Goal: Find specific page/section: Find specific page/section

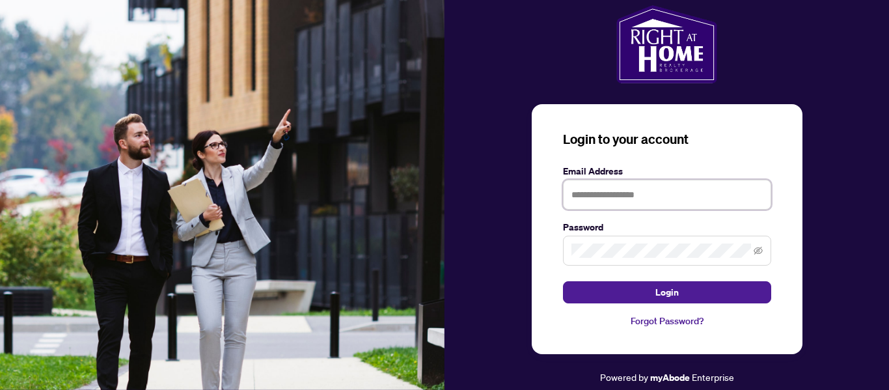
click at [586, 193] on input "text" at bounding box center [667, 195] width 208 height 30
type input "**********"
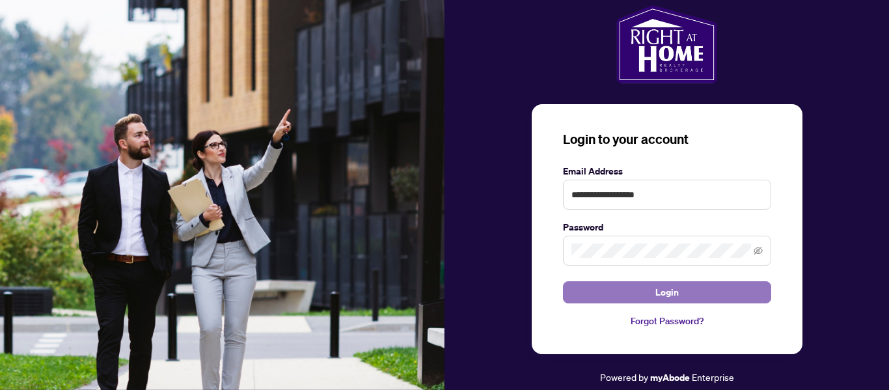
click at [633, 288] on button "Login" at bounding box center [667, 292] width 208 height 22
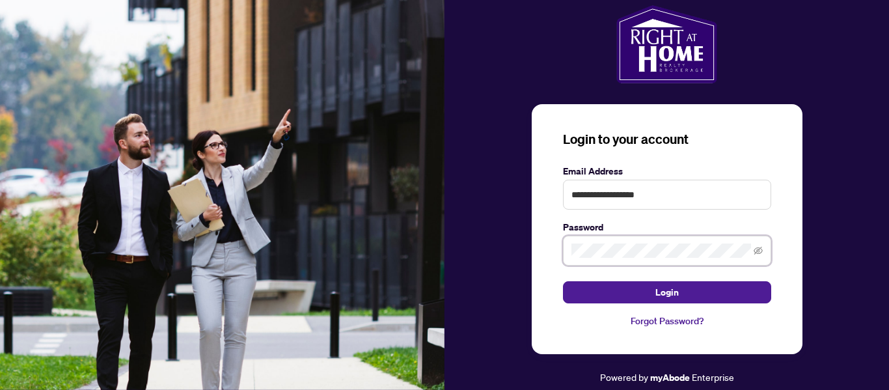
click at [563, 281] on button "Login" at bounding box center [667, 292] width 208 height 22
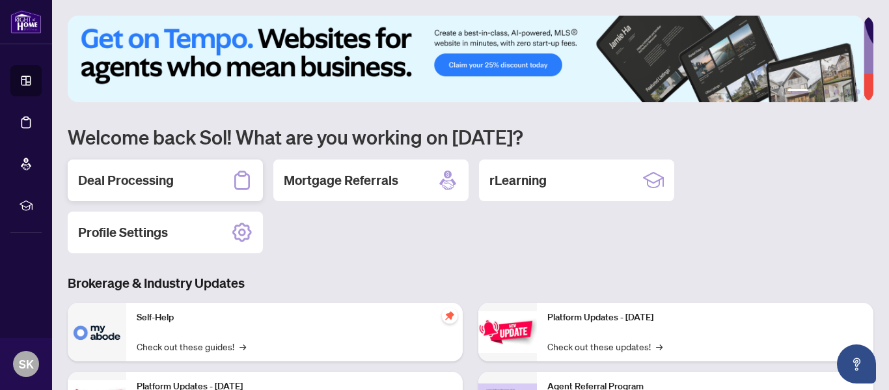
click at [133, 180] on h2 "Deal Processing" at bounding box center [126, 180] width 96 height 18
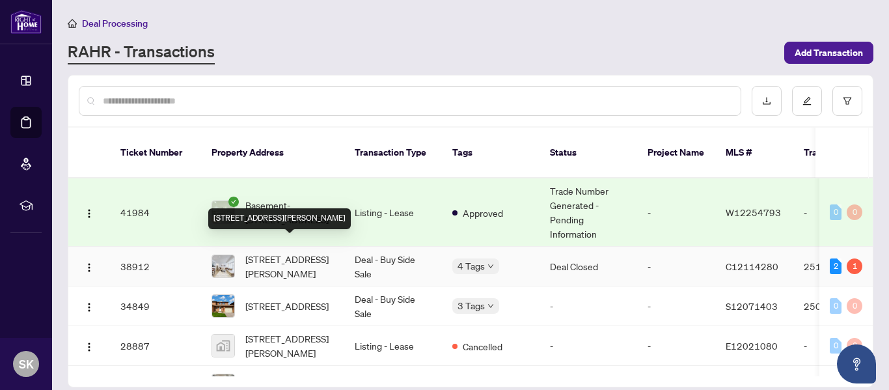
click at [280, 252] on span "[STREET_ADDRESS][PERSON_NAME]" at bounding box center [289, 266] width 89 height 29
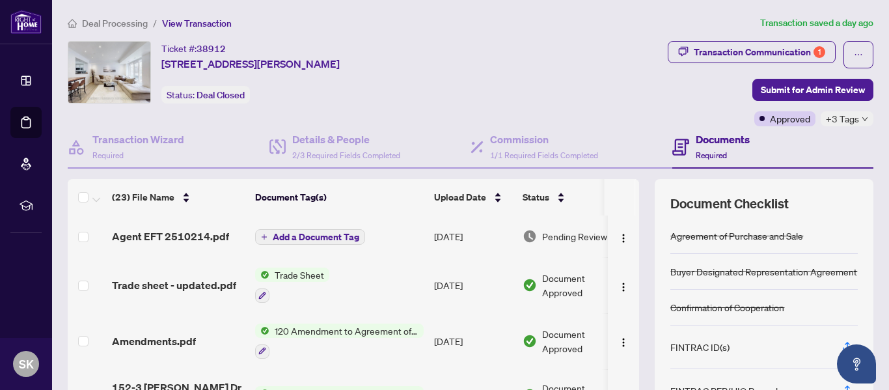
click at [481, 233] on td "[DATE]" at bounding box center [473, 236] width 89 height 42
